Goal: Task Accomplishment & Management: Manage account settings

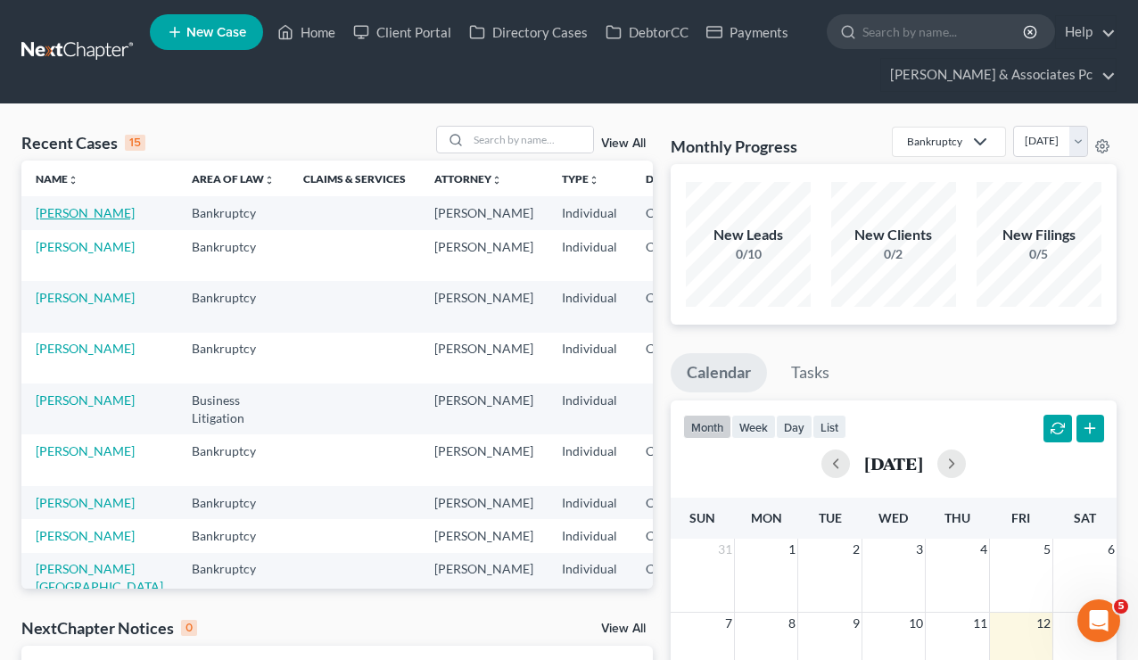
click at [68, 220] on link "[PERSON_NAME]" at bounding box center [85, 212] width 99 height 15
select select "0"
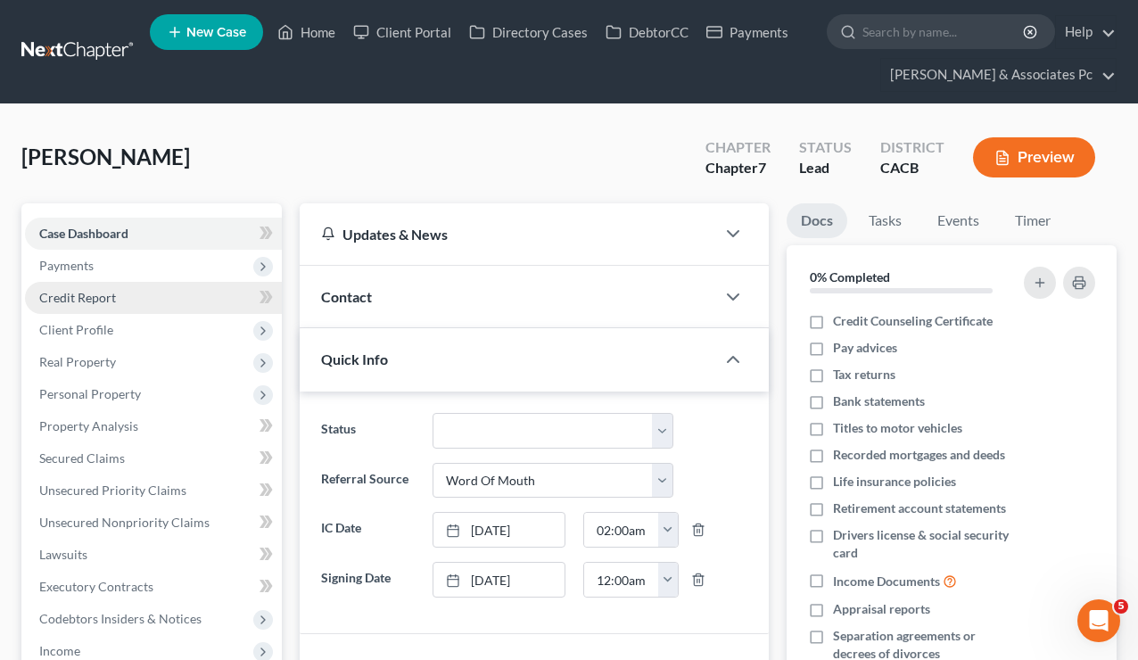
click at [74, 301] on span "Credit Report" at bounding box center [77, 297] width 77 height 15
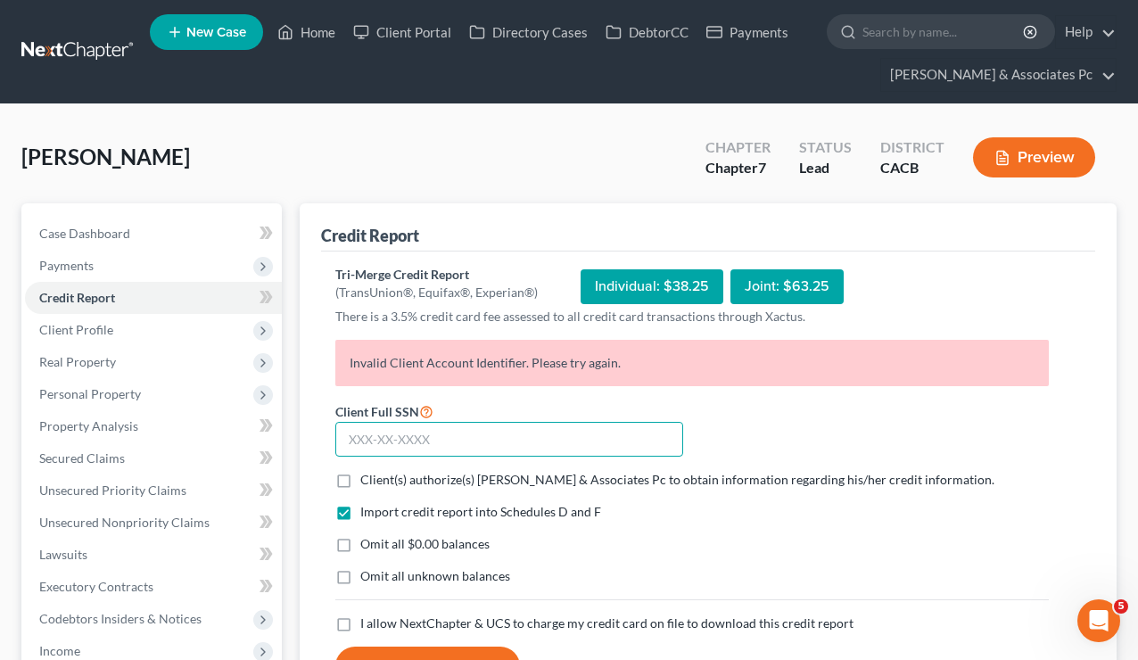
click at [446, 446] on input "text" at bounding box center [509, 440] width 348 height 36
paste input "607-68-6490"
type input "607-68-6490"
click at [360, 479] on label "Client(s) authorize(s) [PERSON_NAME] & Associates Pc to obtain information rega…" at bounding box center [677, 480] width 634 height 18
click at [368, 479] on input "Client(s) authorize(s) [PERSON_NAME] & Associates Pc to obtain information rega…" at bounding box center [374, 477] width 12 height 12
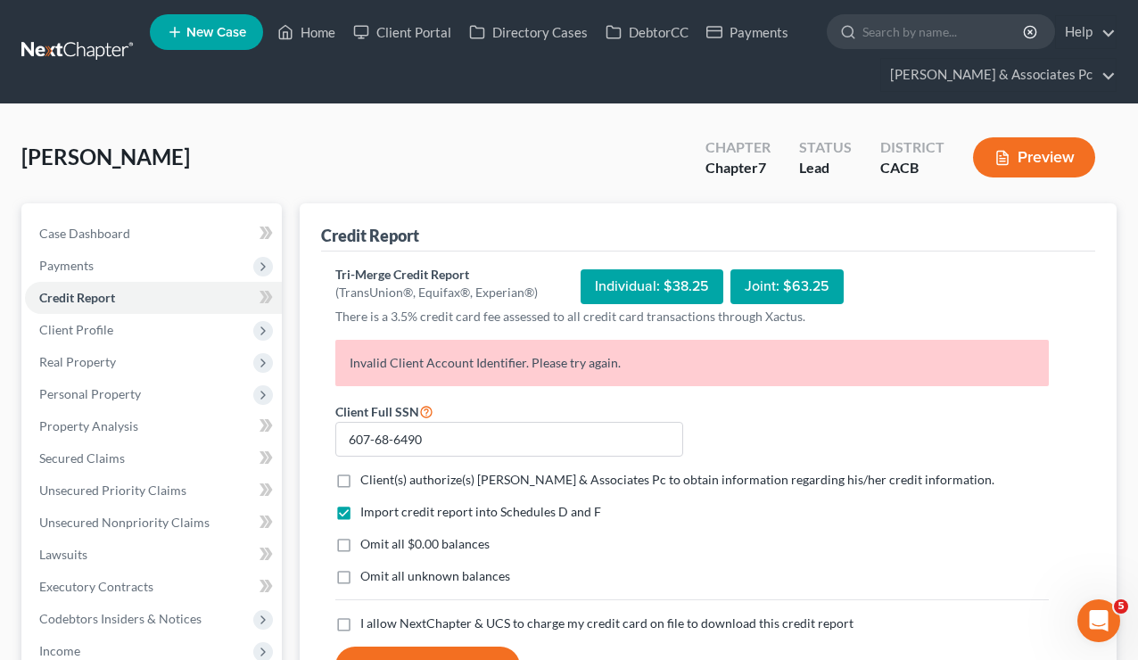
checkbox input "true"
click at [360, 539] on label "Omit all $0.00 balances" at bounding box center [424, 544] width 129 height 18
click at [368, 539] on input "Omit all $0.00 balances" at bounding box center [374, 541] width 12 height 12
checkbox input "true"
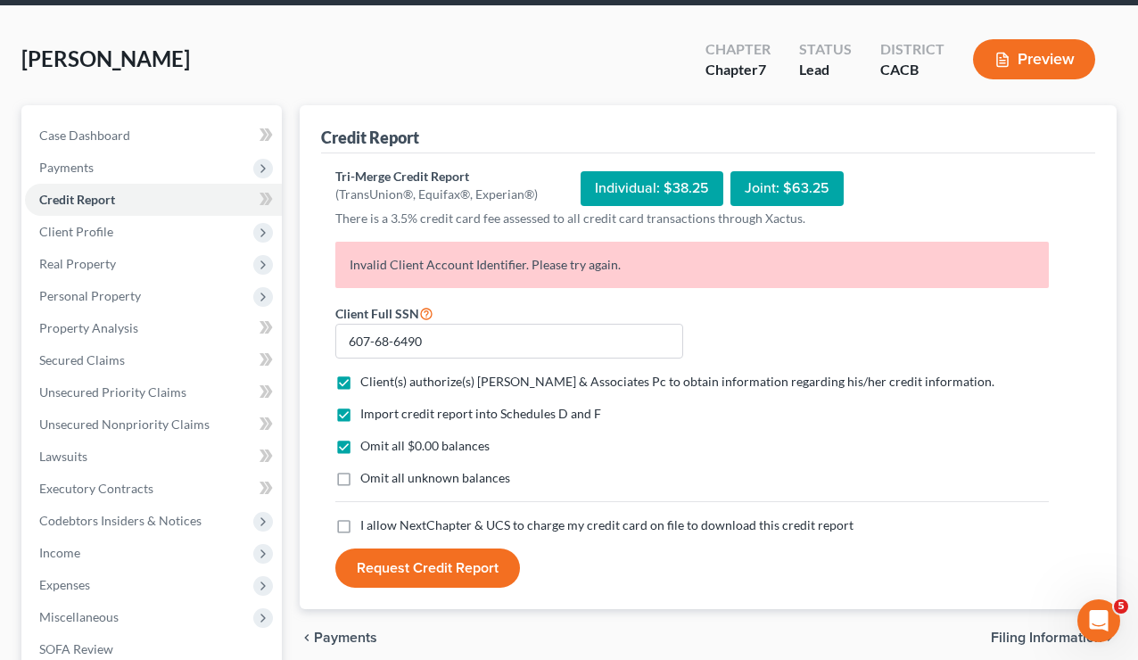
scroll to position [105, 0]
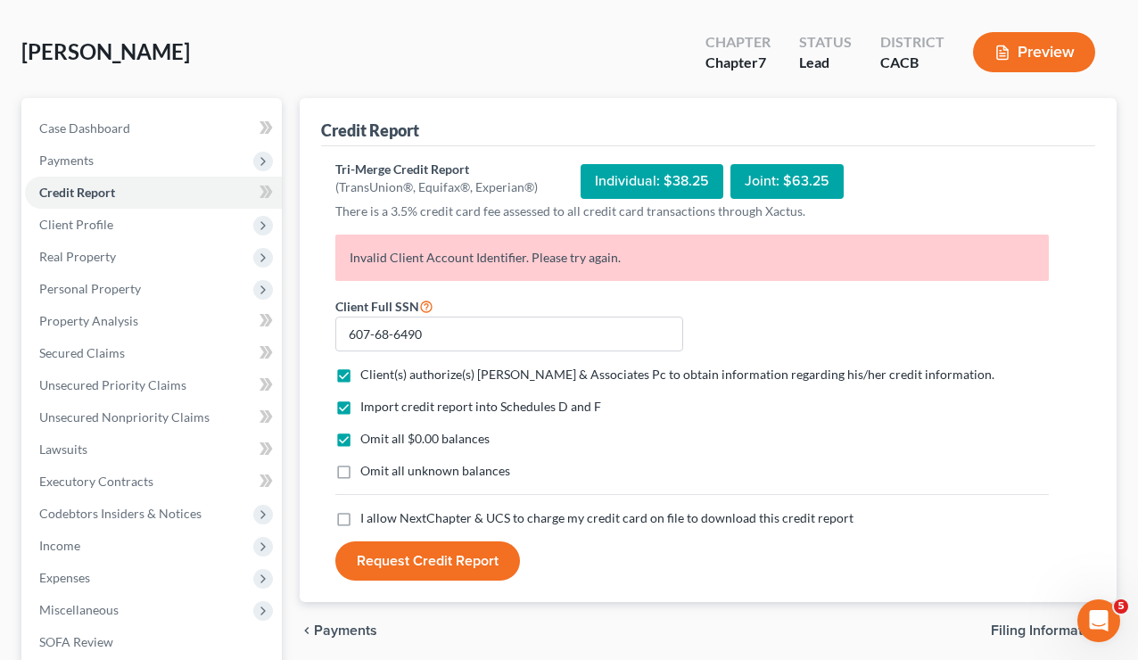
click at [360, 516] on label "I allow NextChapter & UCS to charge my credit card on file to download this cre…" at bounding box center [606, 518] width 493 height 18
click at [368, 516] on input "I allow NextChapter & UCS to charge my credit card on file to download this cre…" at bounding box center [374, 515] width 12 height 12
checkbox input "true"
click at [371, 557] on button "Request Credit Report" at bounding box center [427, 561] width 185 height 39
click at [87, 162] on span "Payments" at bounding box center [66, 160] width 54 height 15
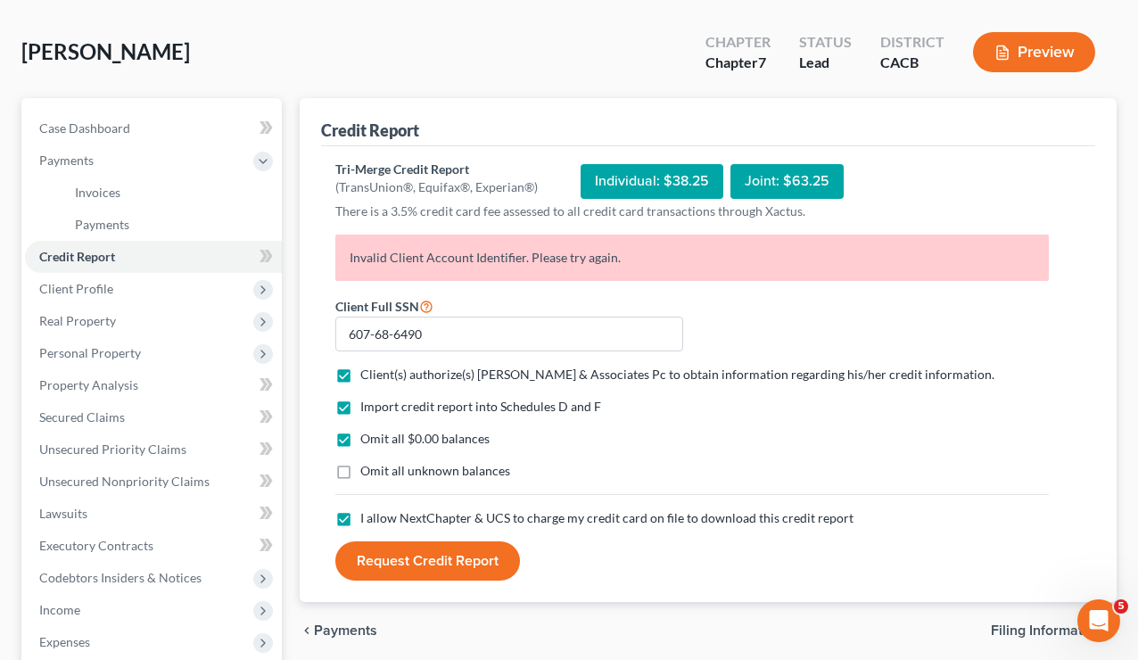
scroll to position [0, 0]
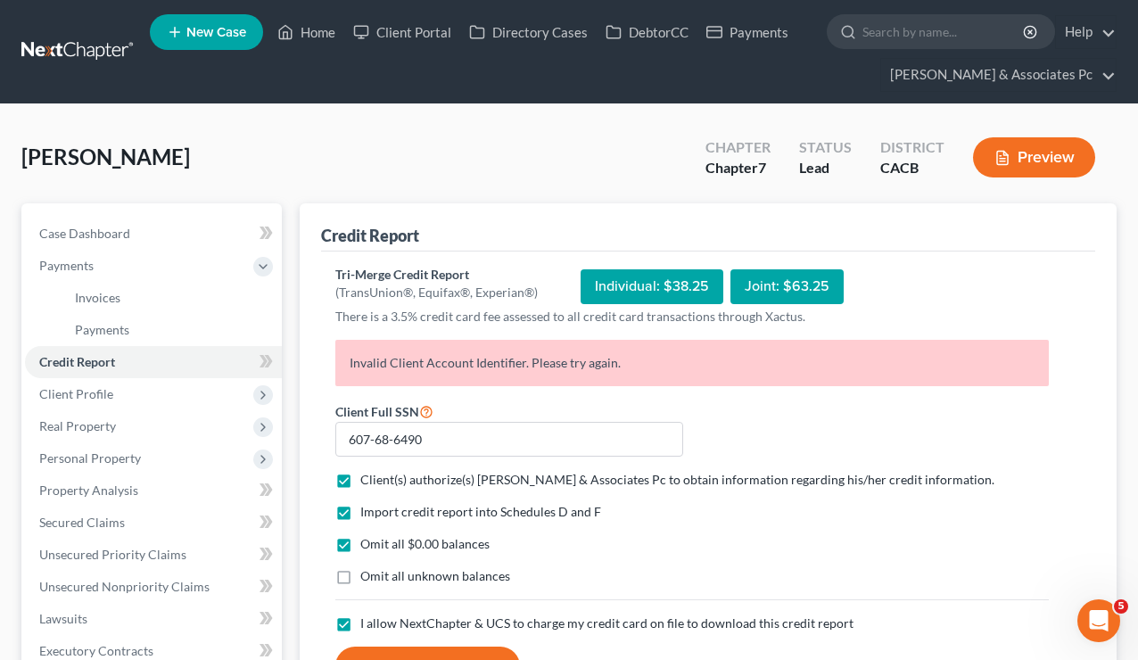
click at [55, 46] on link at bounding box center [78, 52] width 114 height 32
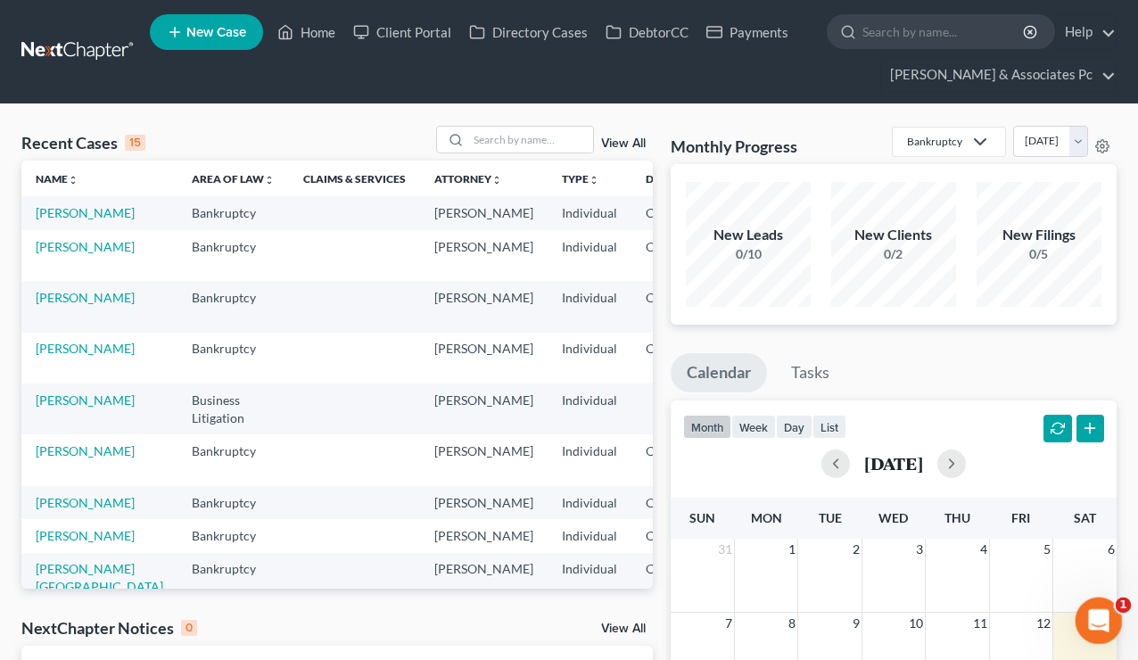
click at [1093, 602] on div "Open Intercom Messenger" at bounding box center [1096, 618] width 59 height 59
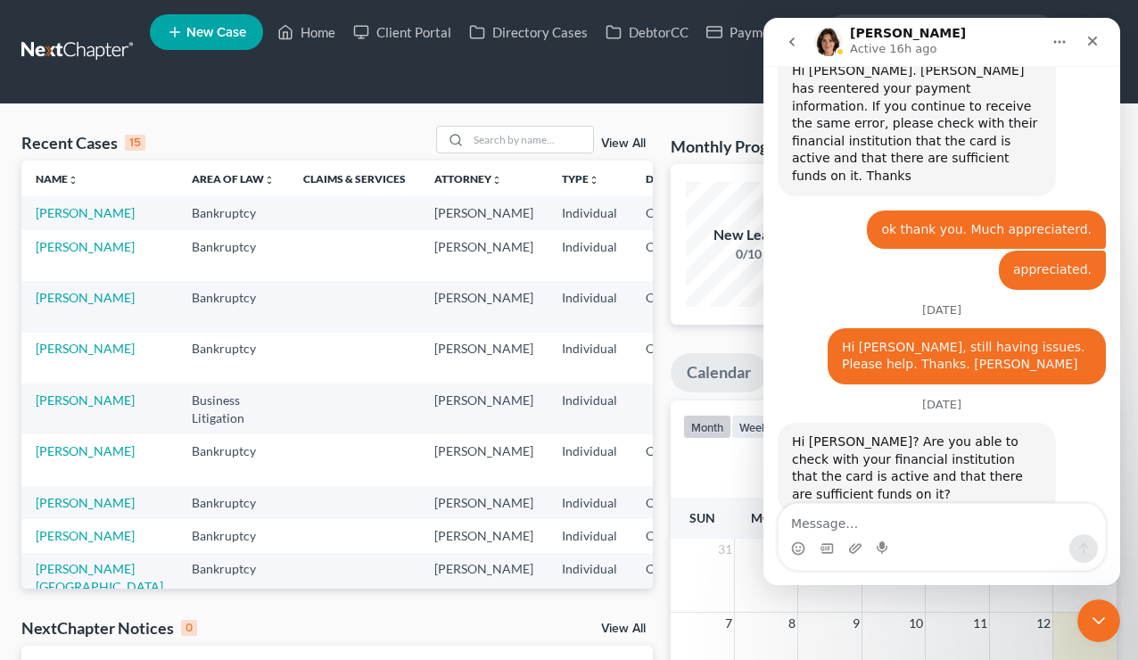
scroll to position [1700, 0]
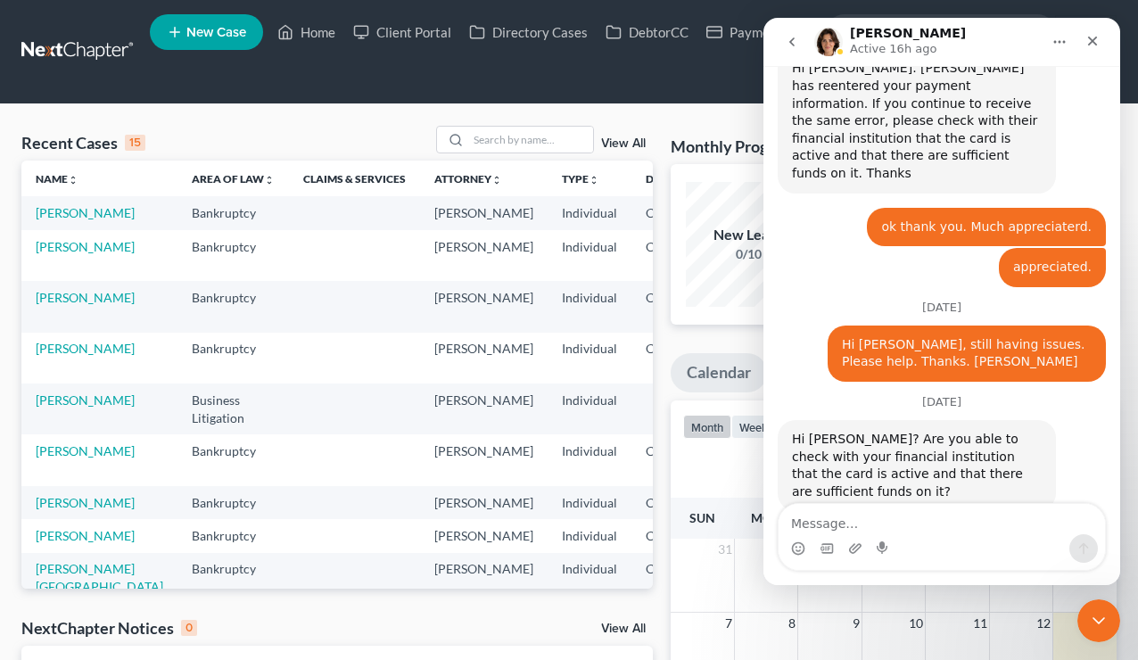
click at [388, 68] on ul "New Case Home Client Portal Directory Cases DebtorCC Payments - No Result - See…" at bounding box center [633, 52] width 967 height 86
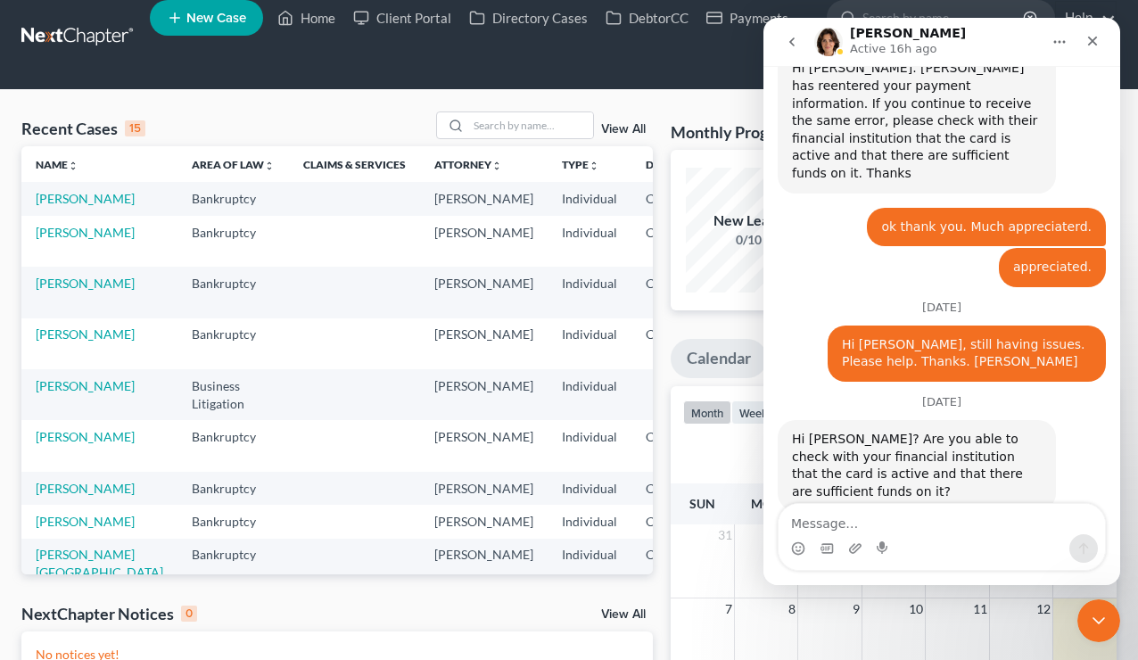
scroll to position [10, 0]
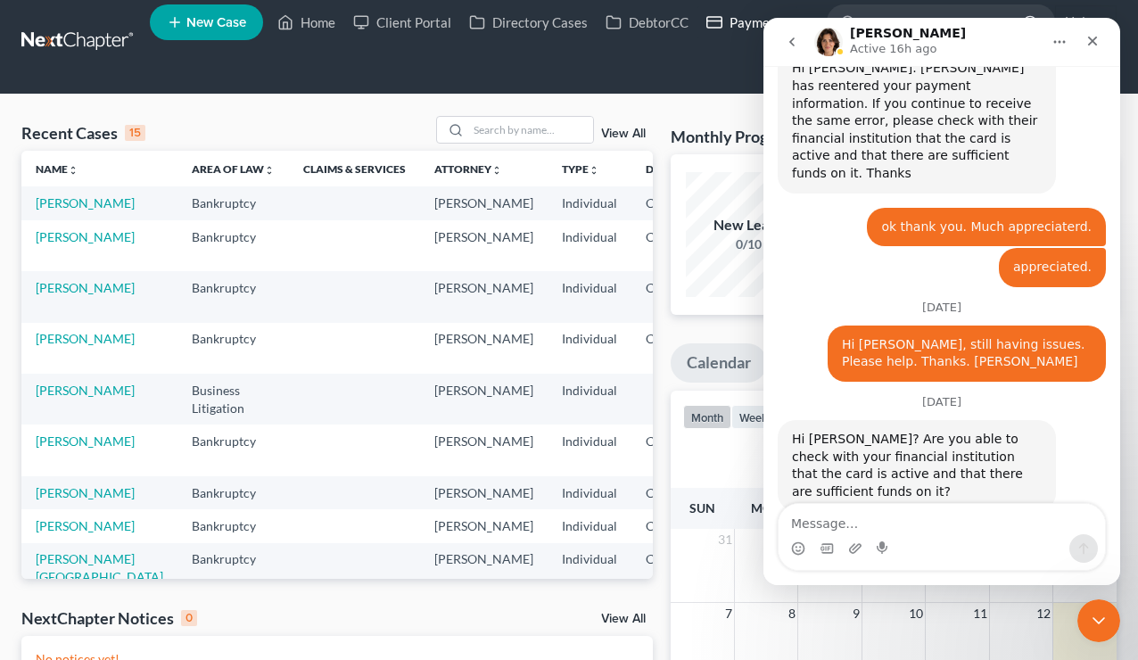
click at [727, 21] on link "Payments" at bounding box center [748, 22] width 100 height 32
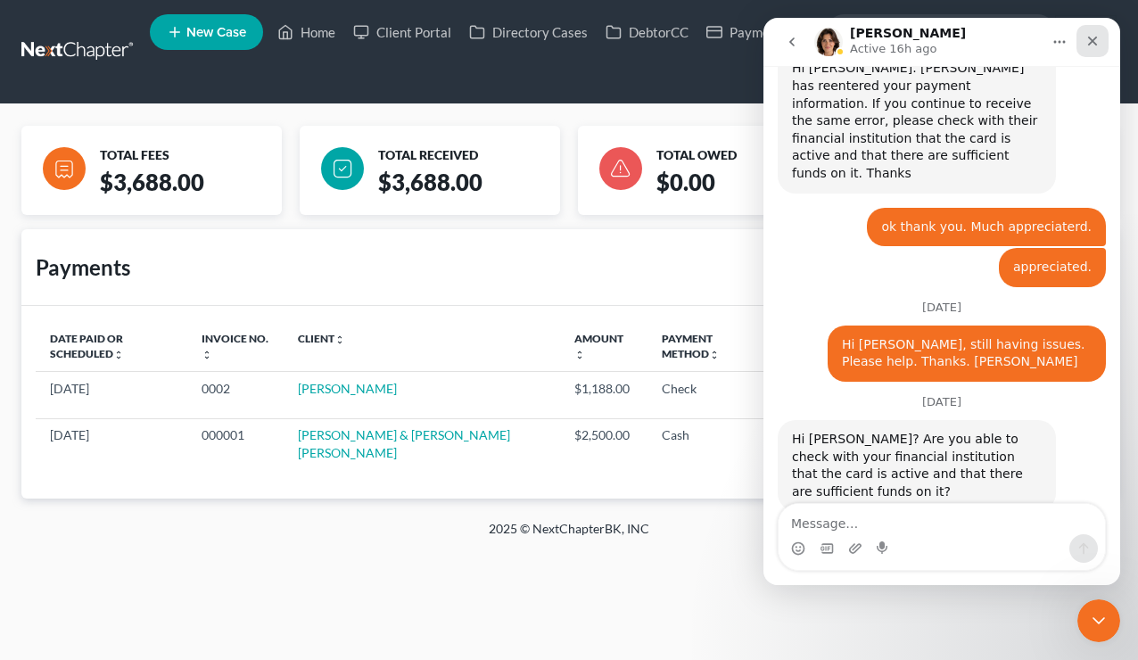
click at [1095, 41] on icon "Close" at bounding box center [1093, 41] width 14 height 14
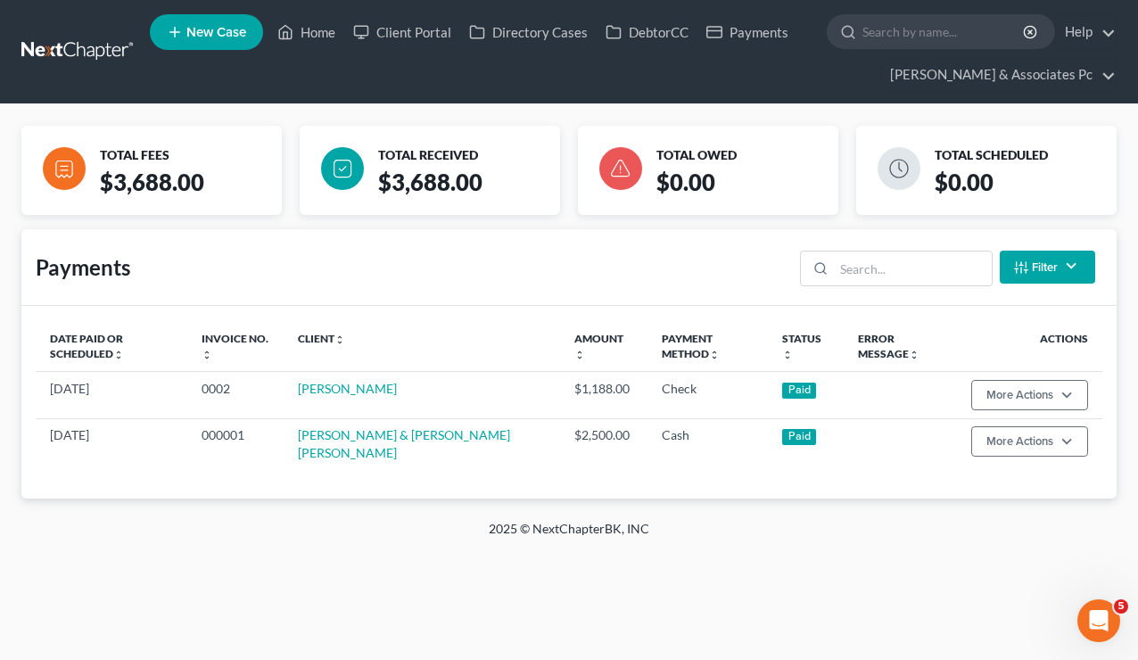
scroll to position [1700, 0]
click at [316, 31] on link "Home" at bounding box center [307, 32] width 76 height 32
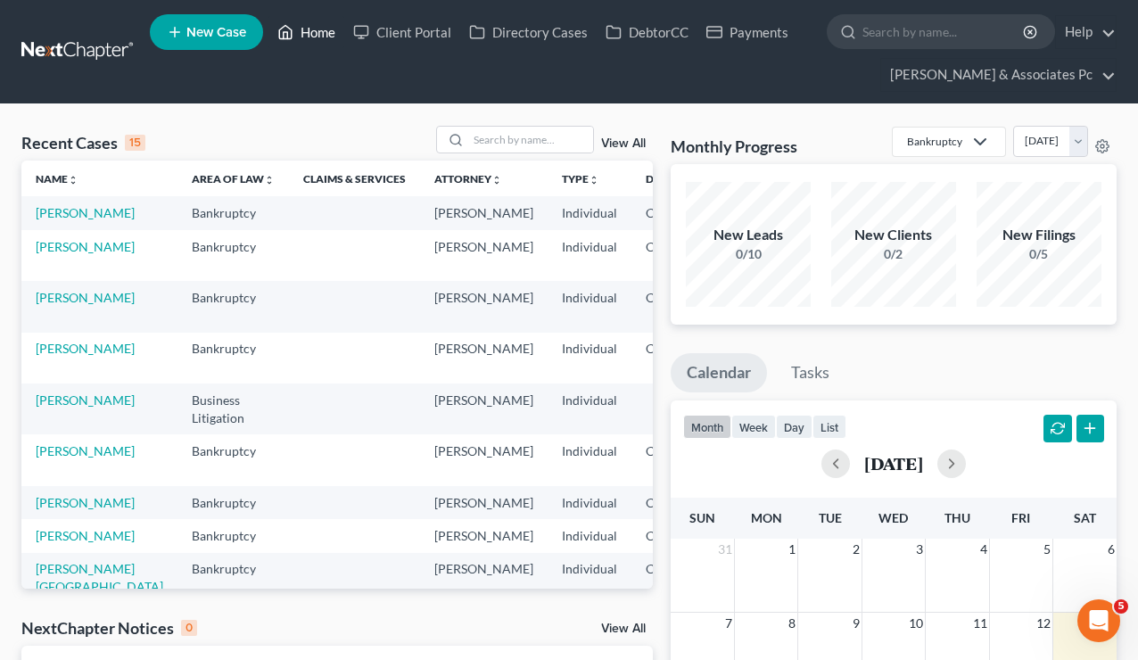
click at [319, 24] on link "Home" at bounding box center [307, 32] width 76 height 32
click at [312, 32] on link "Home" at bounding box center [307, 32] width 76 height 32
click at [1083, 36] on link "Help" at bounding box center [1086, 32] width 60 height 32
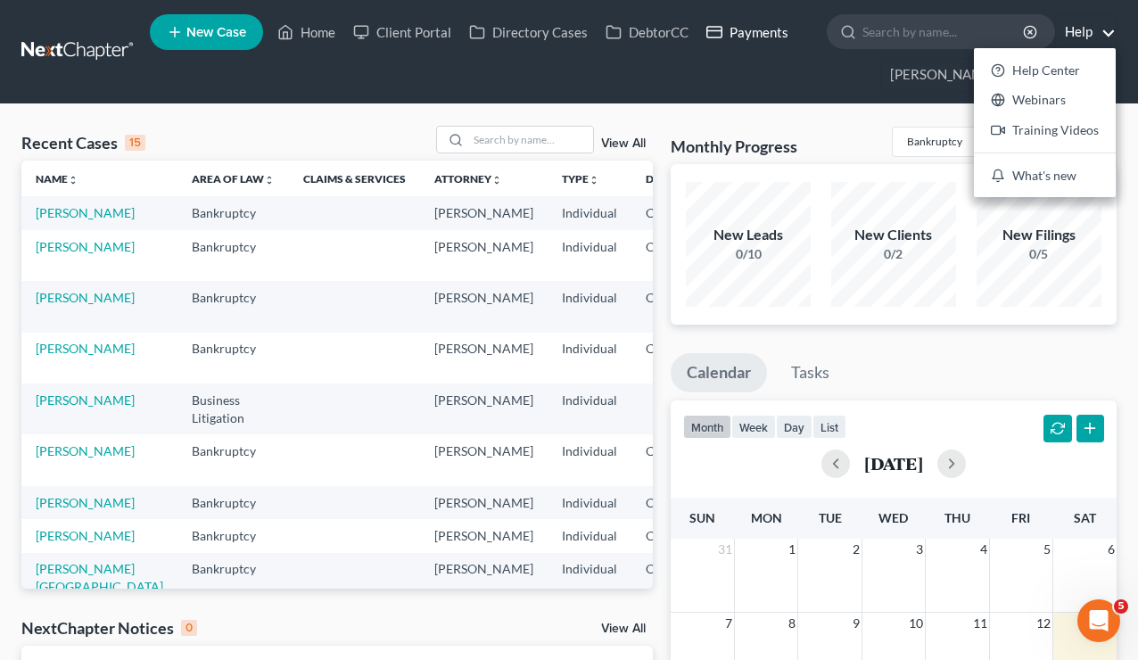
click at [729, 33] on link "Payments" at bounding box center [748, 32] width 100 height 32
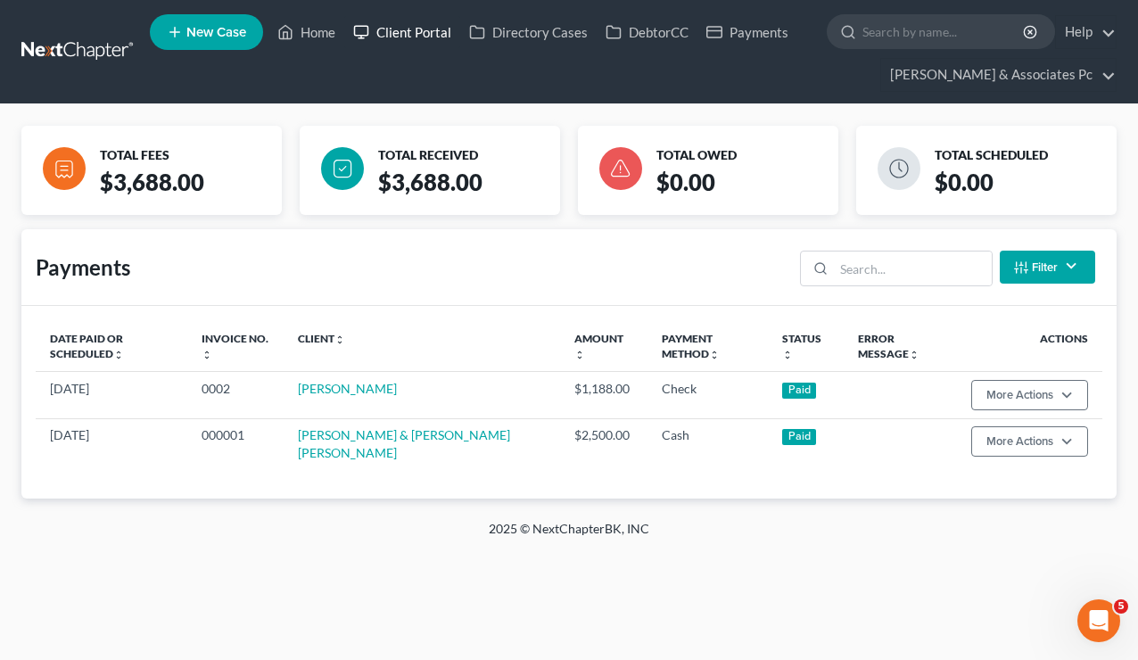
click at [396, 32] on link "Client Portal" at bounding box center [402, 32] width 116 height 32
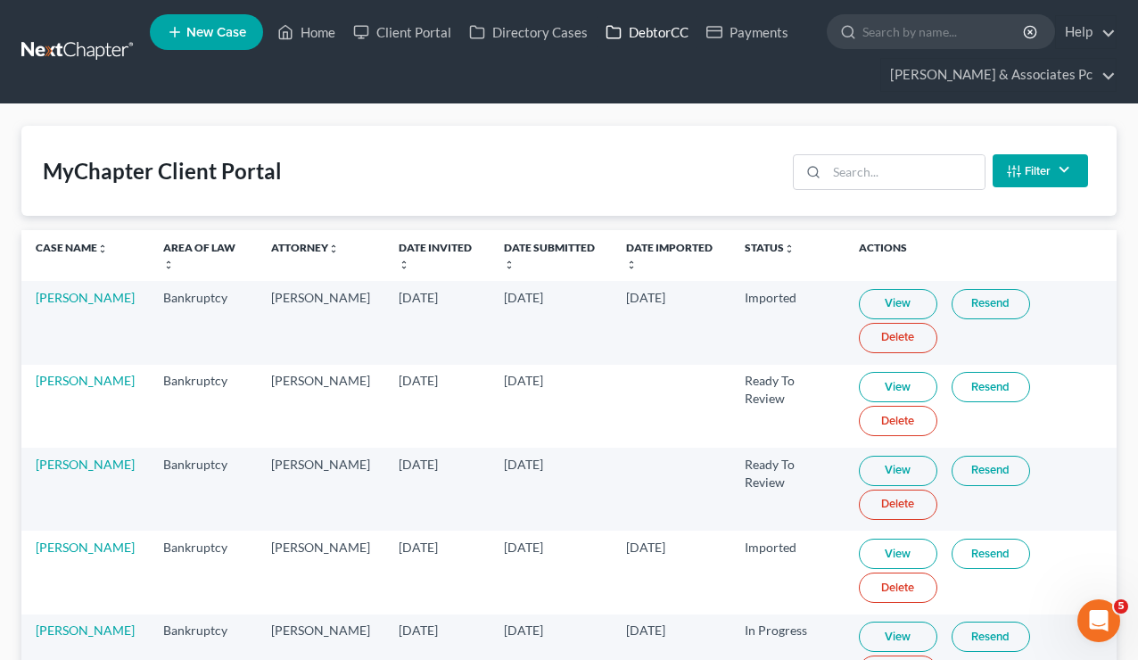
click at [668, 36] on link "DebtorCC" at bounding box center [647, 32] width 101 height 32
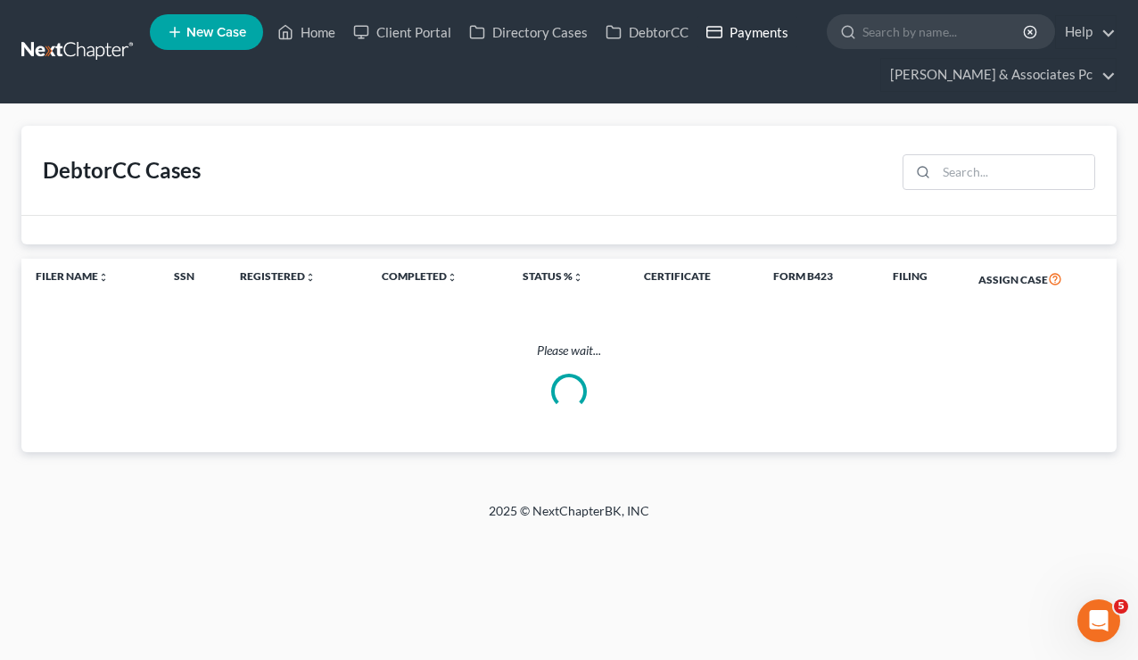
click at [746, 35] on link "Payments" at bounding box center [748, 32] width 100 height 32
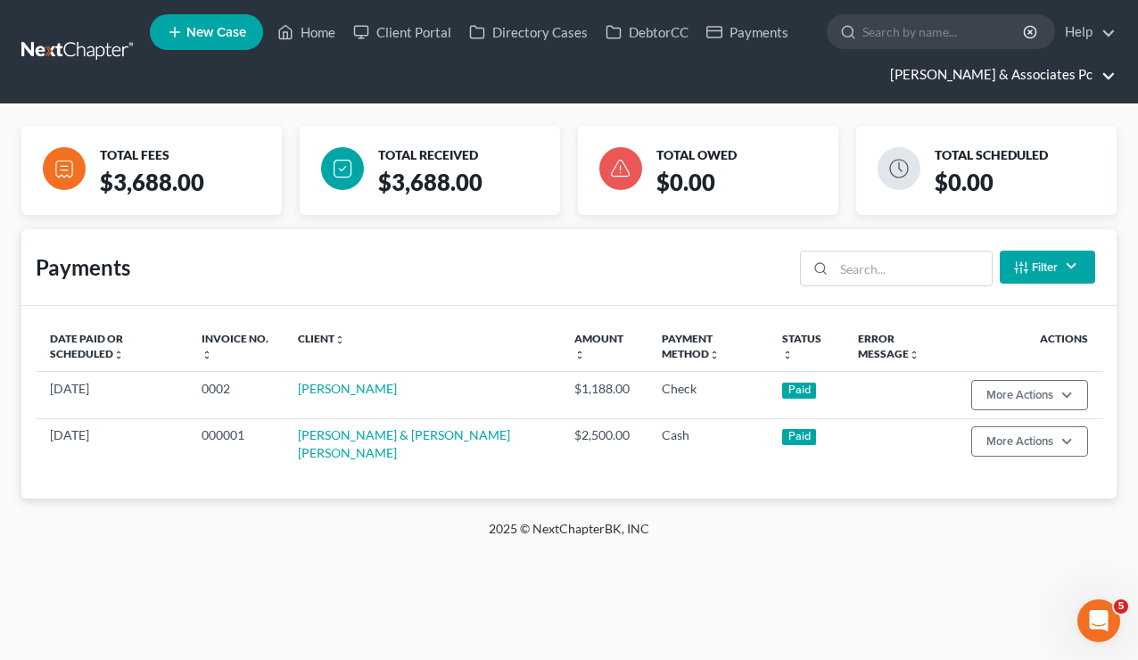
click at [976, 74] on link "[PERSON_NAME] & Associates Pc" at bounding box center [998, 75] width 235 height 32
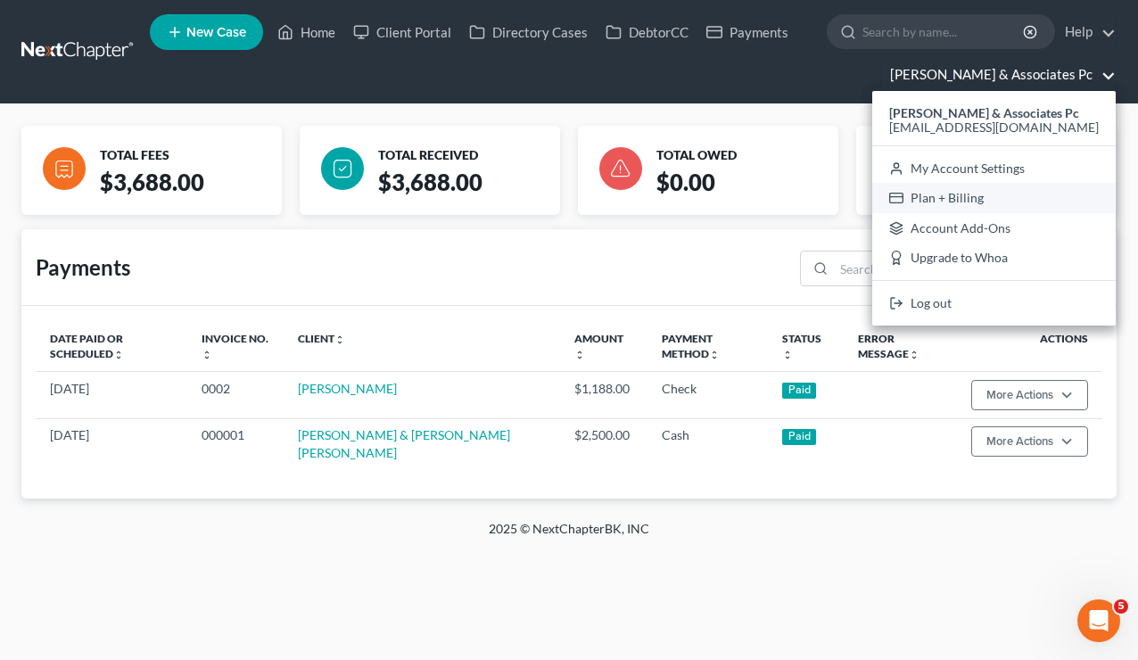
click at [992, 200] on link "Plan + Billing" at bounding box center [995, 198] width 244 height 30
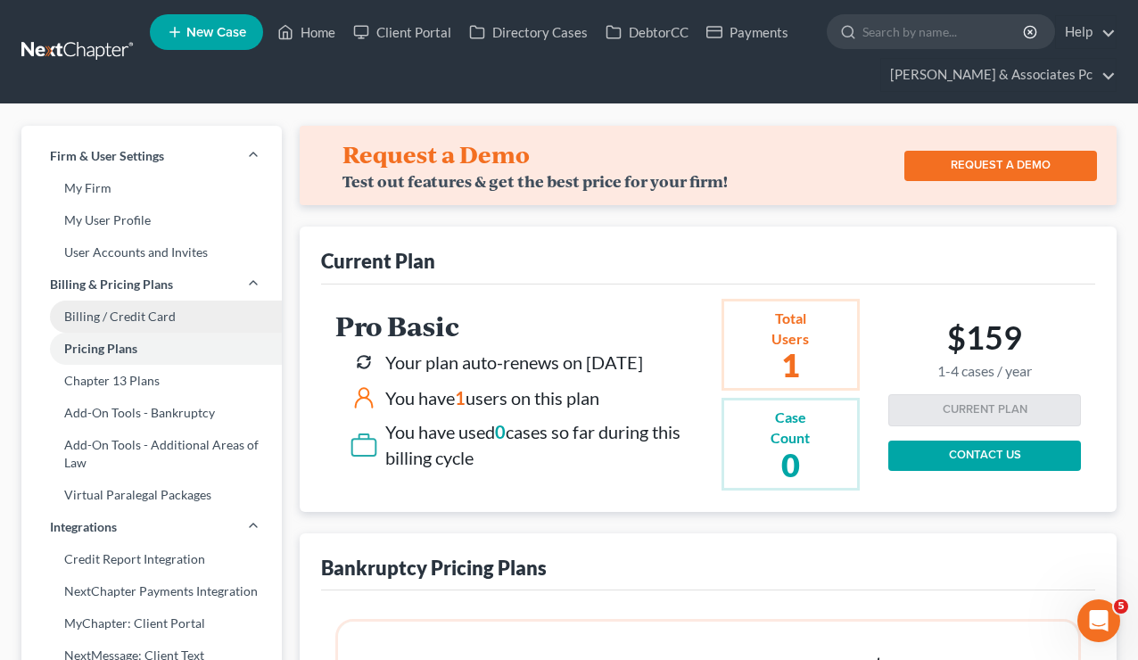
click at [108, 319] on link "Billing / Credit Card" at bounding box center [151, 317] width 261 height 32
select select "4"
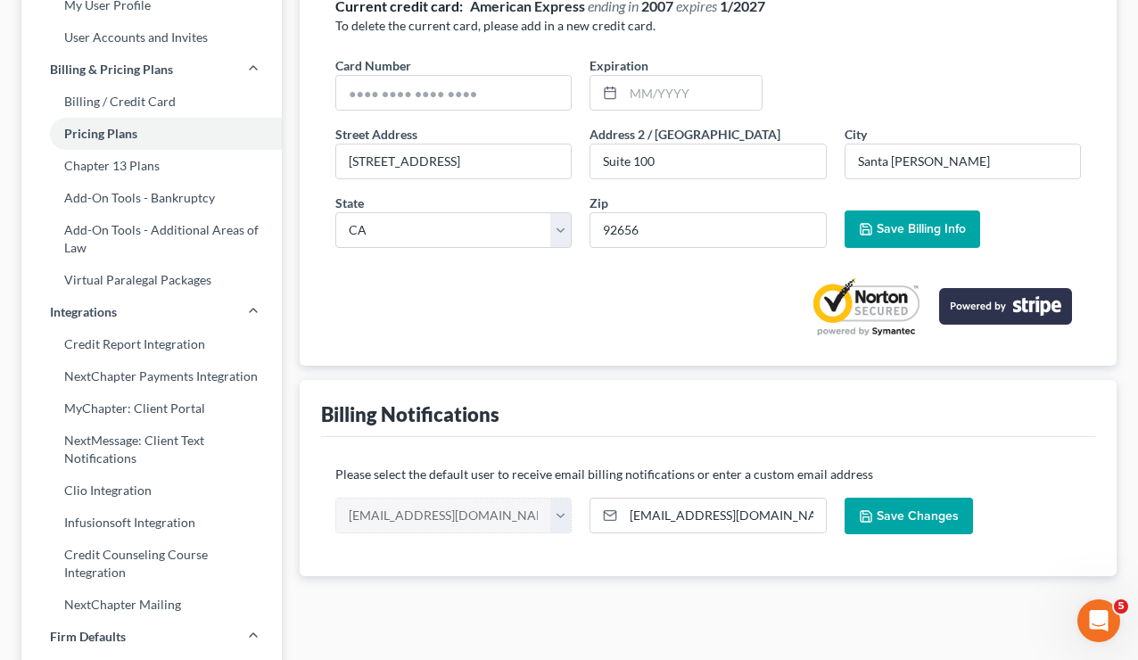
scroll to position [65, 0]
